Goal: Navigation & Orientation: Find specific page/section

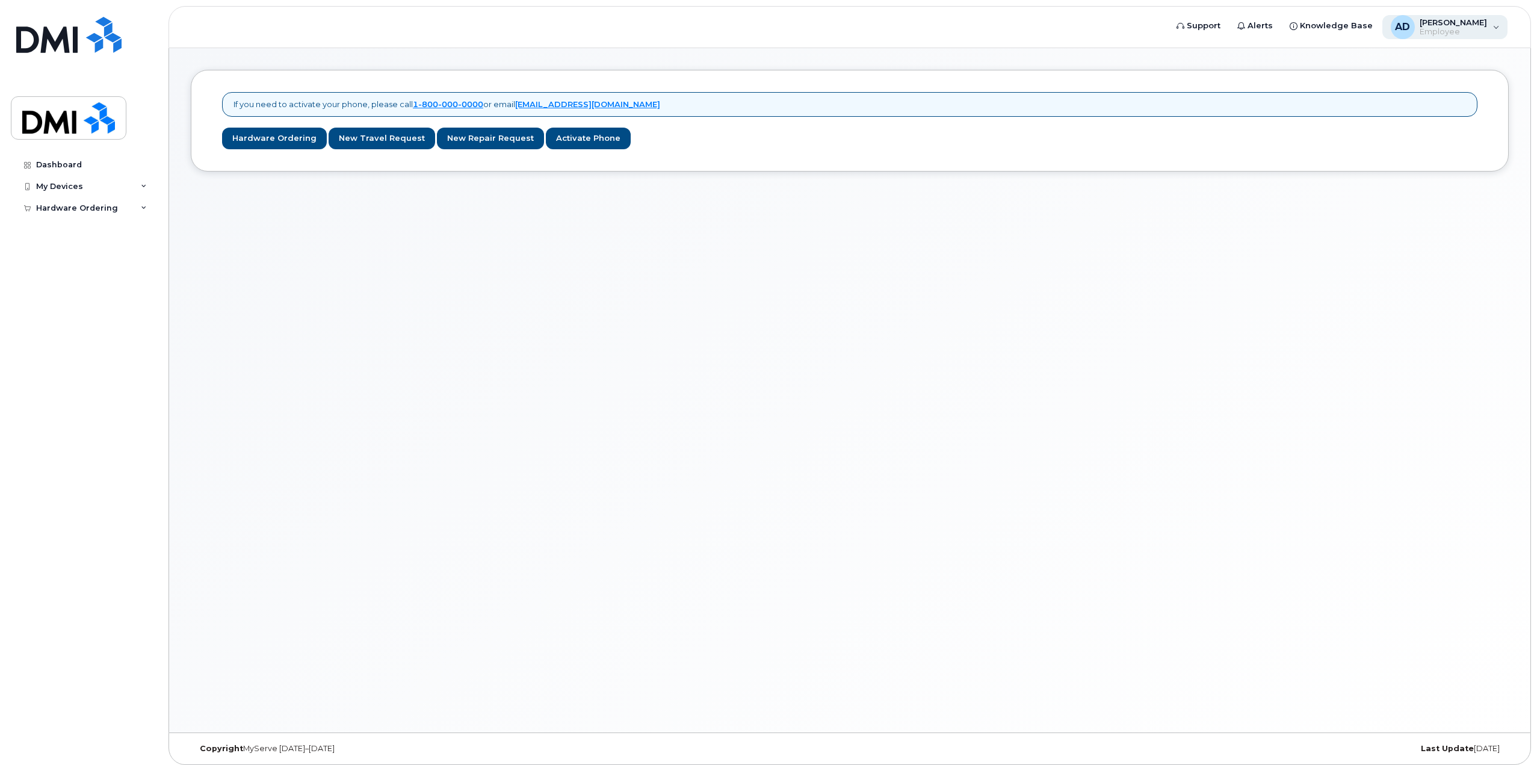
click at [1489, 31] on div "AD Adil Derdak Employee" at bounding box center [1445, 27] width 126 height 24
click at [1400, 128] on div "Sign out" at bounding box center [1419, 124] width 173 height 22
click at [1486, 27] on span "Employee" at bounding box center [1453, 32] width 67 height 10
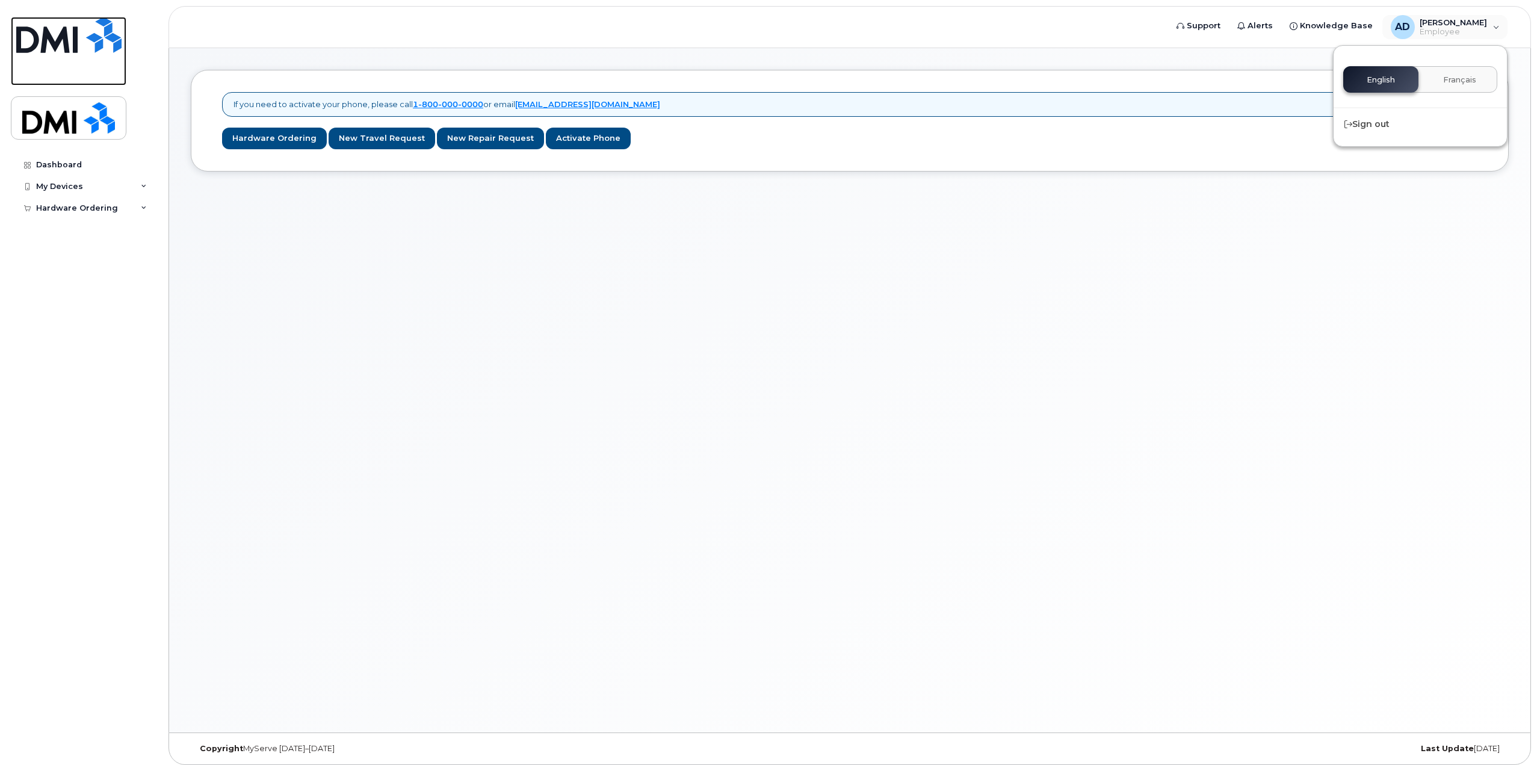
click at [106, 52] on img at bounding box center [68, 35] width 105 height 36
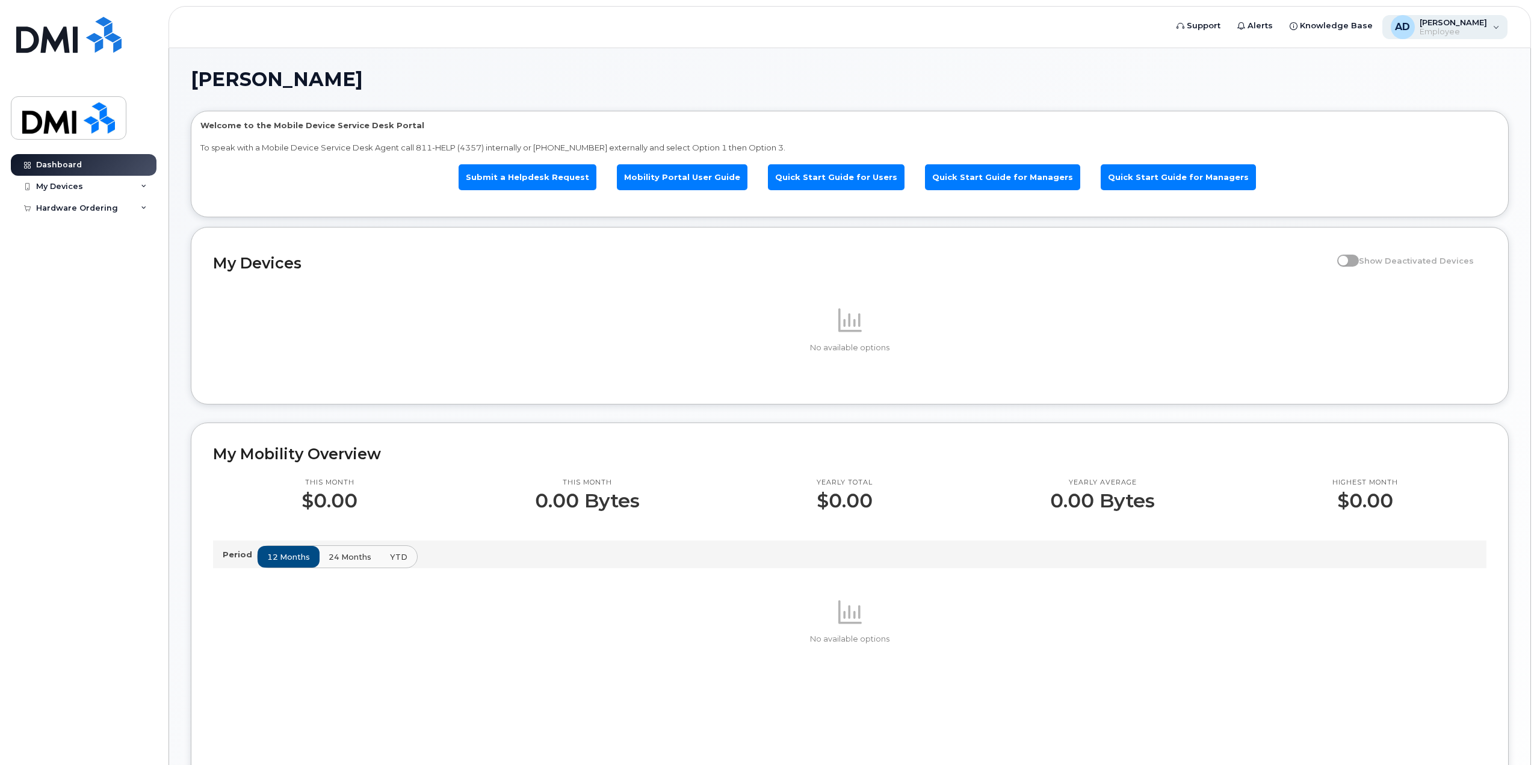
click at [1459, 39] on div "AD [PERSON_NAME] Employee" at bounding box center [1445, 27] width 126 height 24
click at [1509, 47] on header "Support Alerts Knowledge Base AD [PERSON_NAME] Employee English Français Sign o…" at bounding box center [849, 27] width 1362 height 42
click at [1462, 23] on span "[PERSON_NAME]" at bounding box center [1453, 22] width 67 height 10
click at [52, 31] on img at bounding box center [68, 35] width 105 height 36
click at [1475, 30] on span "Employee" at bounding box center [1453, 32] width 67 height 10
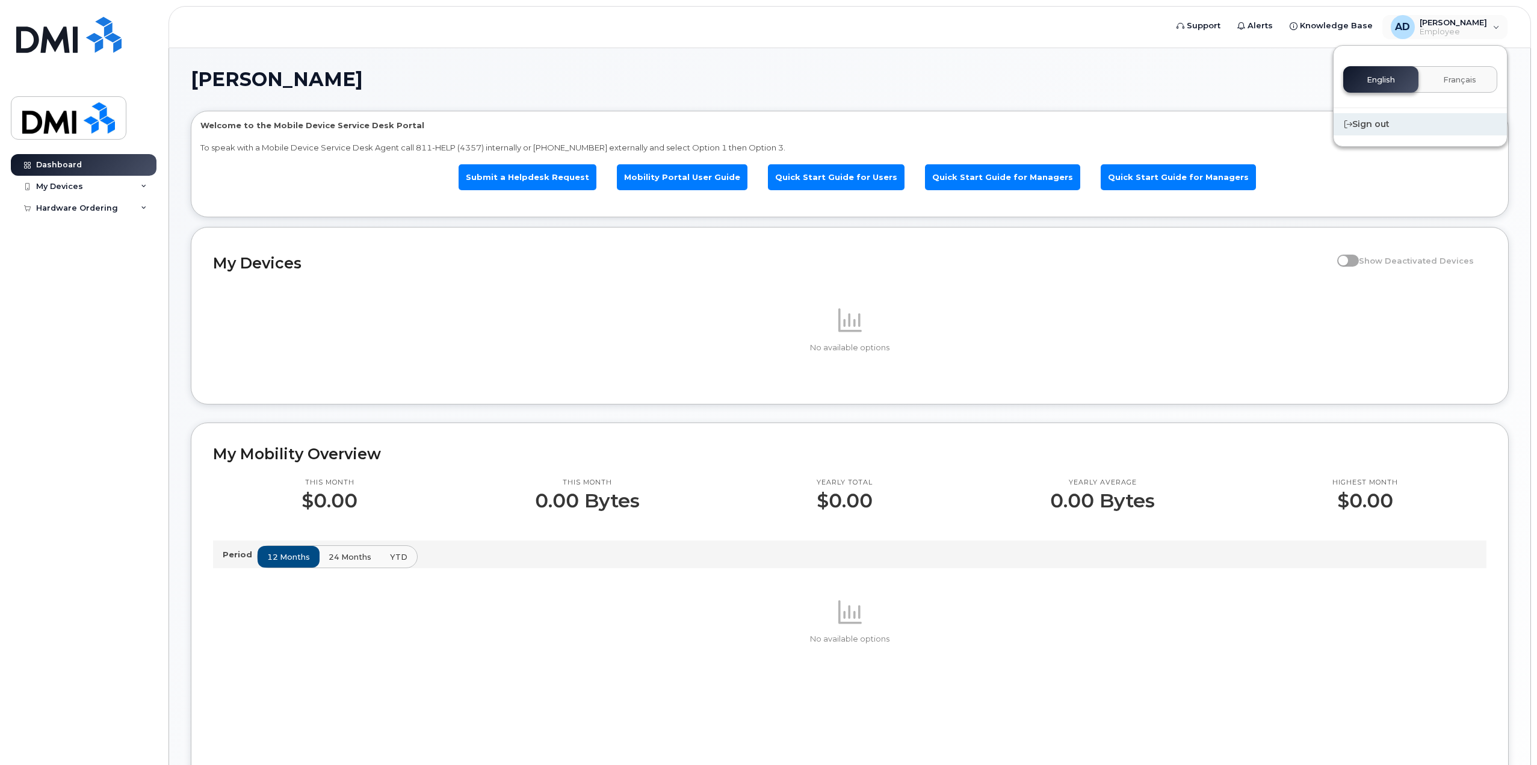
click at [1407, 130] on div "Sign out" at bounding box center [1419, 124] width 173 height 22
